Goal: Information Seeking & Learning: Learn about a topic

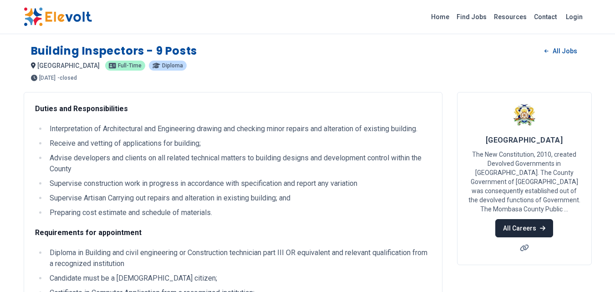
click at [513, 219] on link "All Careers" at bounding box center [524, 228] width 58 height 18
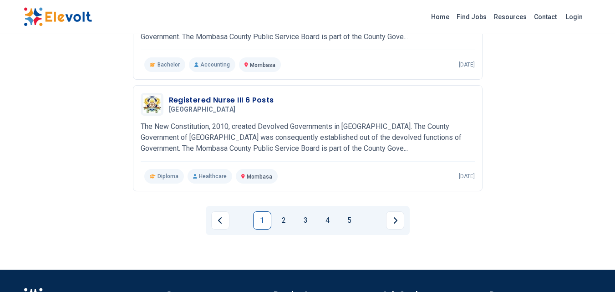
scroll to position [1084, 0]
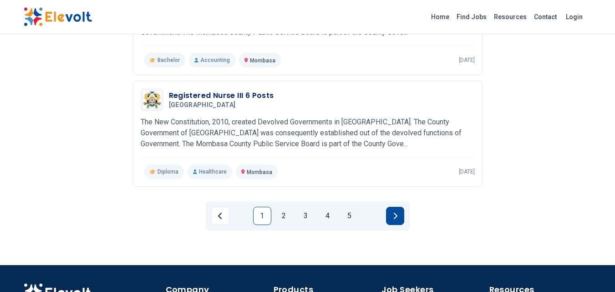
click at [396, 212] on icon "Next page" at bounding box center [395, 215] width 5 height 7
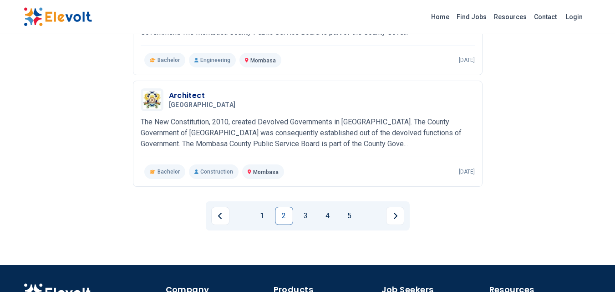
click at [393, 212] on button "Next page" at bounding box center [395, 216] width 18 height 18
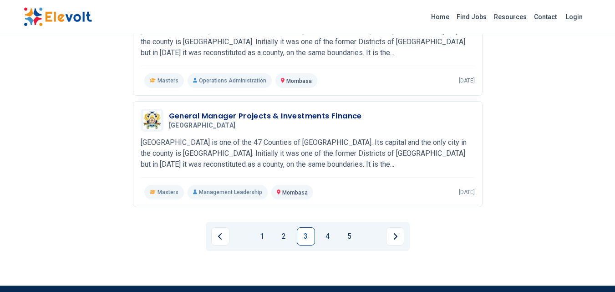
scroll to position [1073, 0]
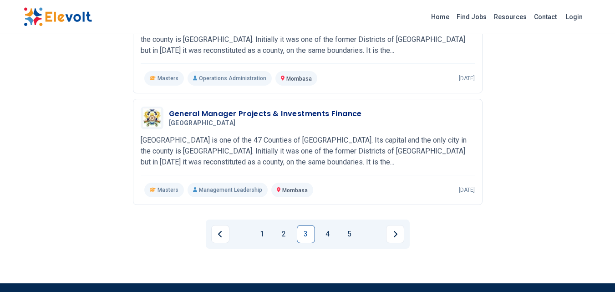
click at [393, 230] on icon "Next page" at bounding box center [395, 233] width 5 height 7
